Goal: Task Accomplishment & Management: Use online tool/utility

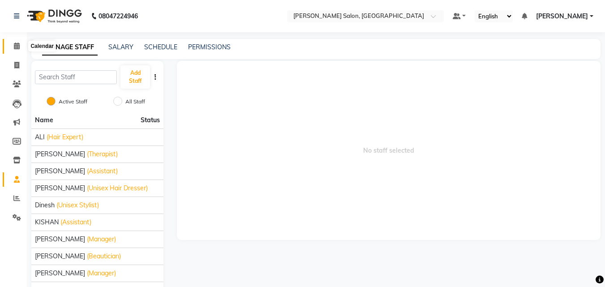
click at [15, 49] on icon at bounding box center [17, 46] width 6 height 7
click at [19, 64] on icon at bounding box center [16, 65] width 5 height 7
select select "service"
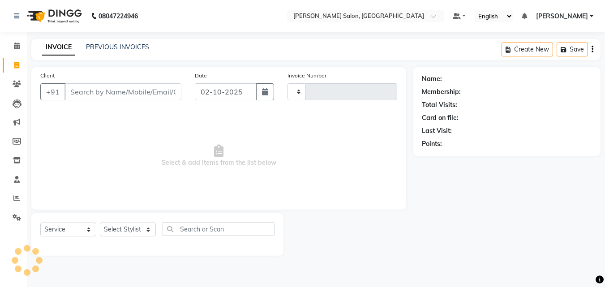
click at [82, 87] on input "Client" at bounding box center [123, 91] width 117 height 17
type input "0103"
select select "8959"
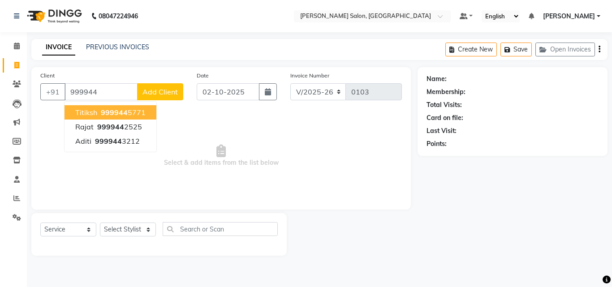
click at [107, 114] on span "999944" at bounding box center [114, 112] width 27 height 9
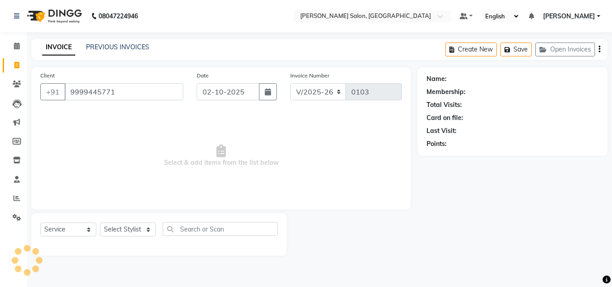
type input "9999445771"
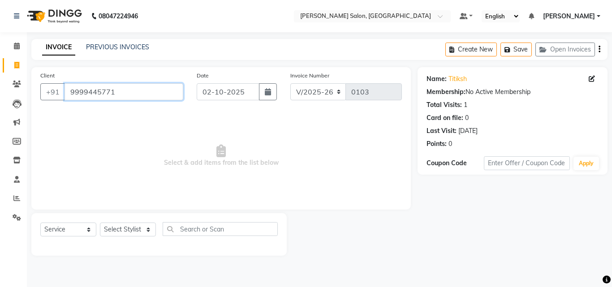
drag, startPoint x: 70, startPoint y: 93, endPoint x: 120, endPoint y: 94, distance: 49.7
click at [120, 94] on input "9999445771" at bounding box center [124, 91] width 119 height 17
click at [16, 202] on span at bounding box center [17, 199] width 16 height 10
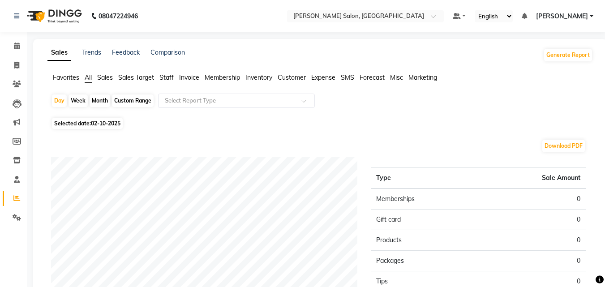
click at [292, 77] on span "Customer" at bounding box center [292, 77] width 28 height 8
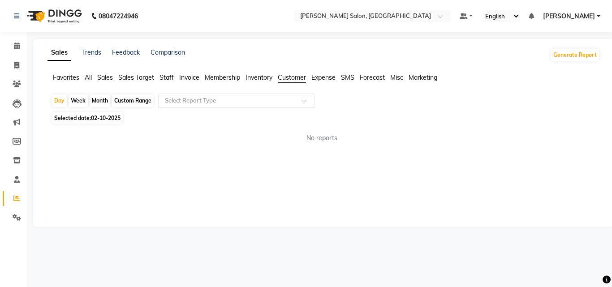
click at [174, 104] on input "text" at bounding box center [227, 100] width 129 height 9
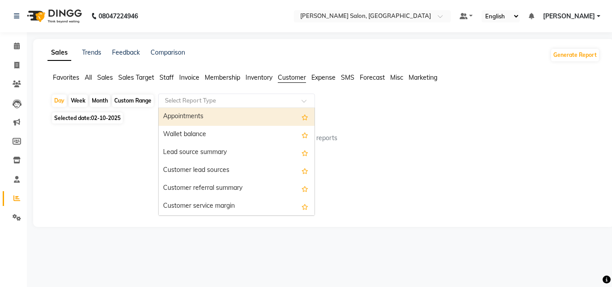
click at [77, 98] on div "Week" at bounding box center [78, 101] width 19 height 13
select select "10"
select select "2025"
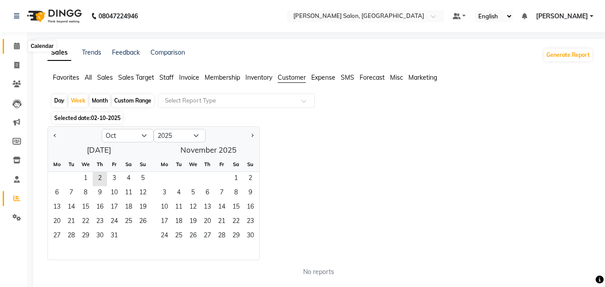
click at [16, 50] on span at bounding box center [17, 46] width 16 height 10
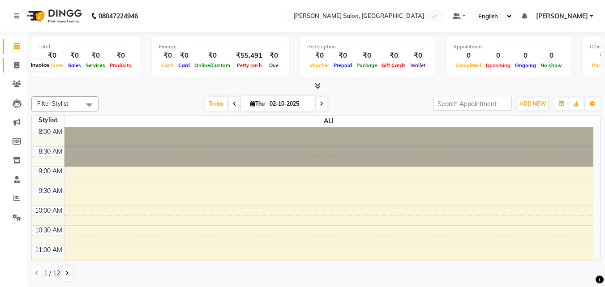
click at [12, 68] on span at bounding box center [17, 65] width 16 height 10
select select "service"
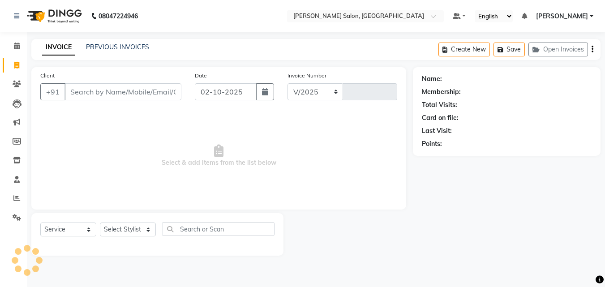
select select "8959"
type input "0103"
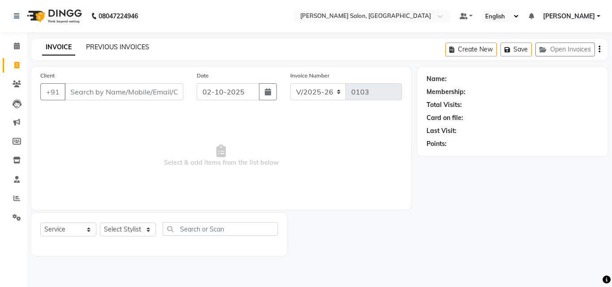
click at [122, 47] on link "PREVIOUS INVOICES" at bounding box center [117, 47] width 63 height 8
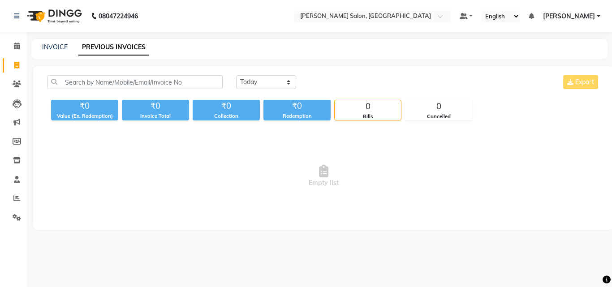
click at [122, 47] on link "PREVIOUS INVOICES" at bounding box center [113, 47] width 71 height 16
click at [56, 46] on link "INVOICE" at bounding box center [55, 47] width 26 height 8
select select "service"
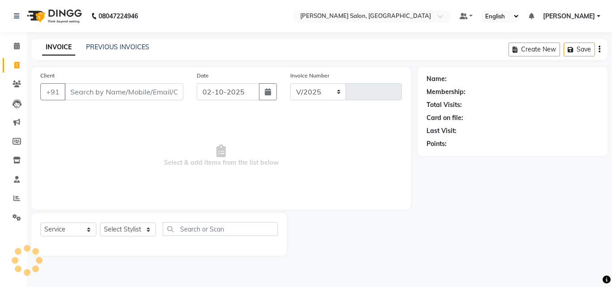
select select "8959"
type input "0103"
